Goal: Information Seeking & Learning: Learn about a topic

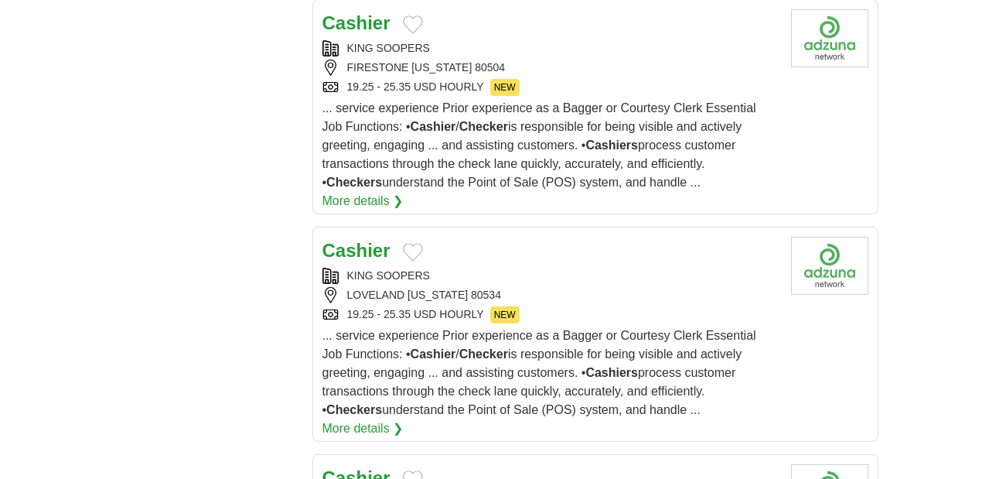
scroll to position [1914, 0]
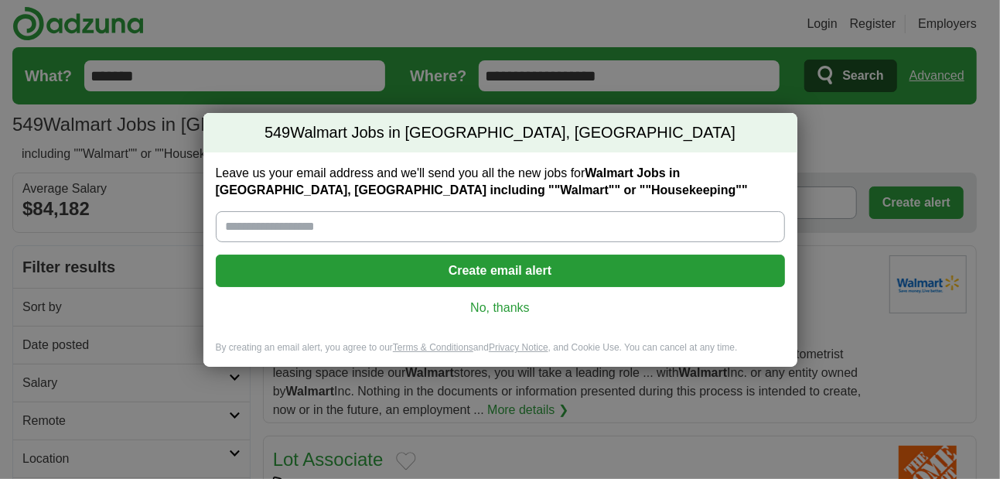
click at [493, 302] on link "No, thanks" at bounding box center [500, 307] width 544 height 17
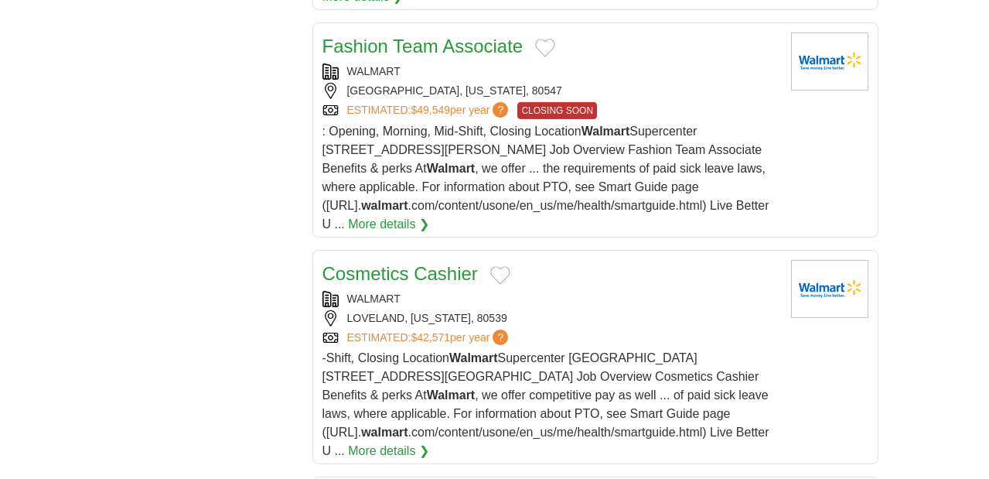
scroll to position [1914, 0]
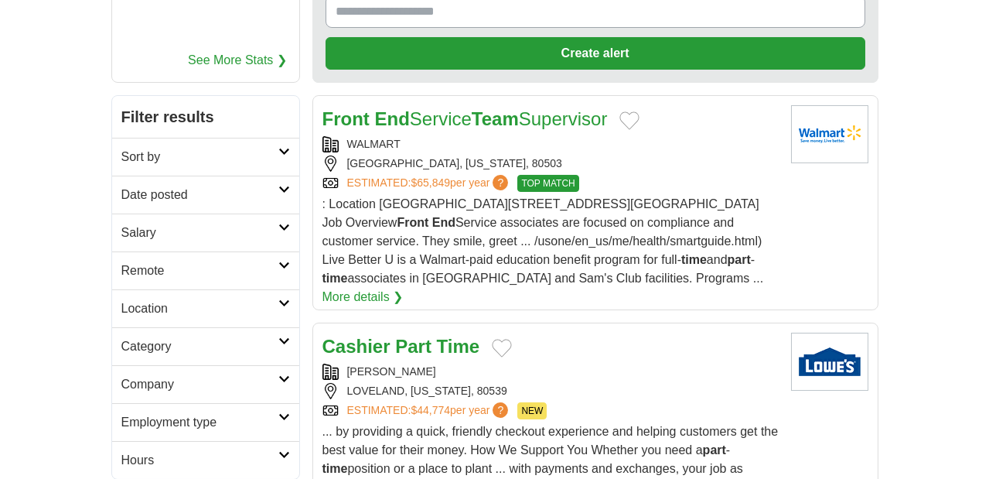
scroll to position [147, 0]
